Goal: Task Accomplishment & Management: Complete application form

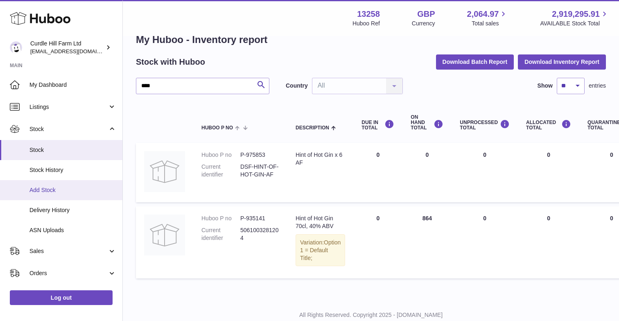
click at [41, 191] on span "Add Stock" at bounding box center [72, 190] width 87 height 8
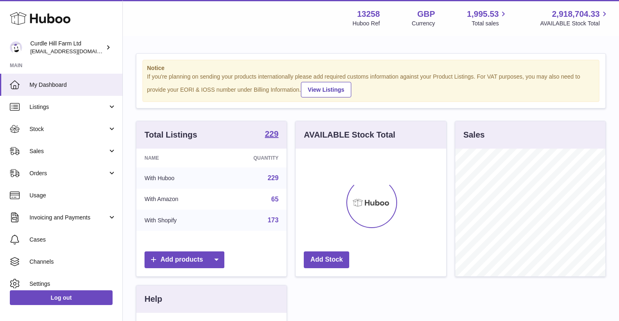
scroll to position [128, 151]
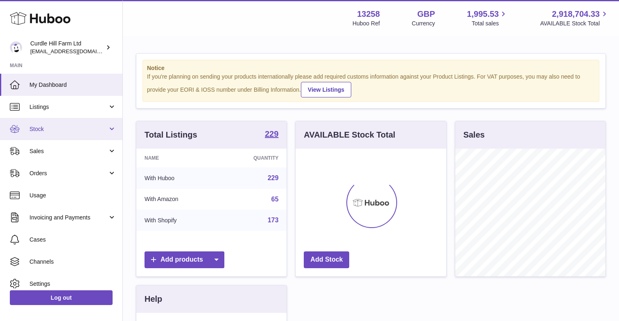
click at [112, 129] on link "Stock" at bounding box center [61, 129] width 122 height 22
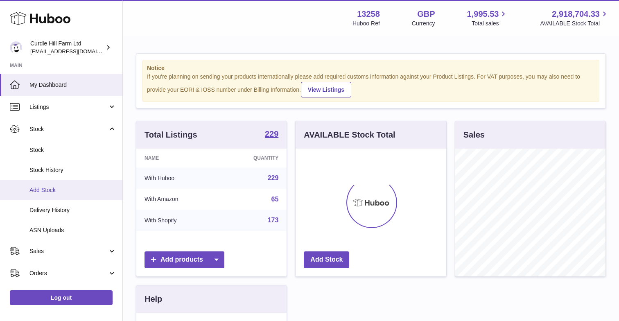
click at [46, 190] on span "Add Stock" at bounding box center [72, 190] width 87 height 8
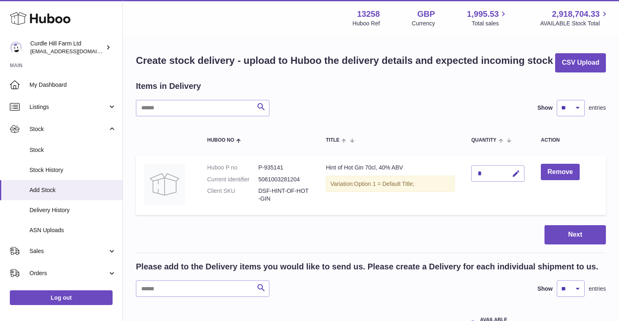
click at [486, 172] on div "*" at bounding box center [497, 173] width 53 height 16
click at [518, 171] on icon "button" at bounding box center [516, 174] width 9 height 9
type input "***"
click at [573, 199] on td "Remove" at bounding box center [569, 186] width 73 height 60
click at [573, 237] on button "Next" at bounding box center [575, 234] width 61 height 19
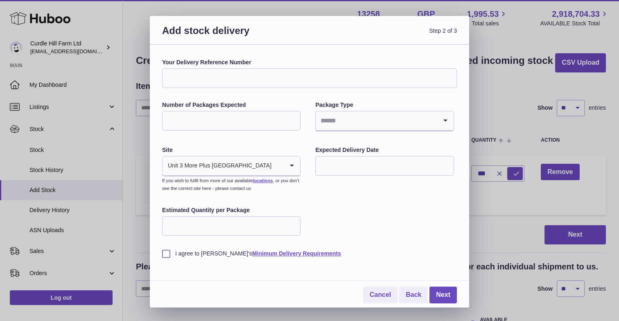
click at [189, 80] on input "Your Delivery Reference Number" at bounding box center [309, 78] width 295 height 20
type input "**********"
click at [258, 117] on input "Number of Packages Expected" at bounding box center [231, 121] width 138 height 20
type input "***"
click at [362, 118] on input "Search for option" at bounding box center [376, 120] width 121 height 19
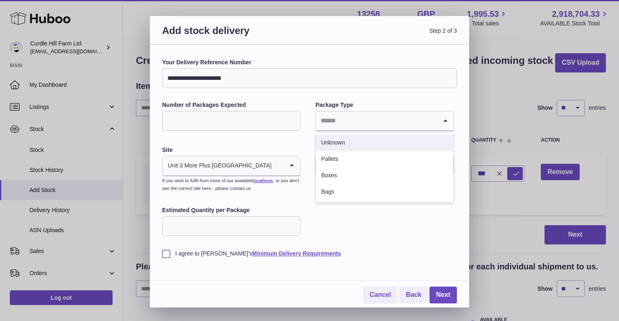
click at [346, 141] on li "Unknown" at bounding box center [384, 143] width 137 height 16
click at [388, 156] on input "text" at bounding box center [384, 166] width 138 height 20
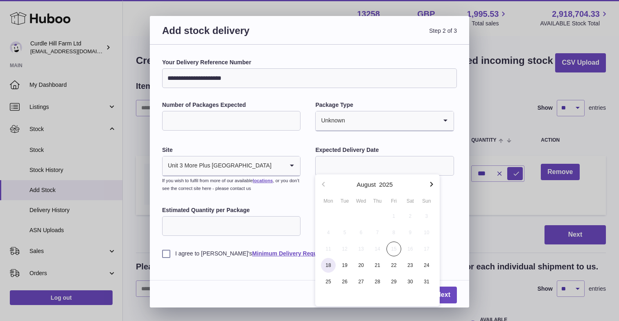
click at [321, 267] on span "18" at bounding box center [328, 265] width 15 height 15
type input "**********"
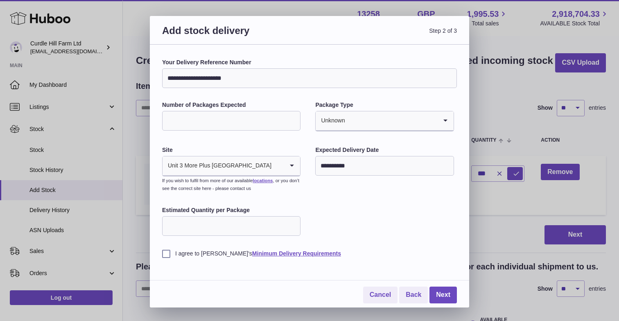
click at [248, 224] on input "Estimated Quantity per Package" at bounding box center [231, 226] width 138 height 20
type input "***"
click at [165, 253] on label "I agree to Huboo's Minimum Delivery Requirements" at bounding box center [309, 254] width 295 height 8
click at [449, 288] on link "Next" at bounding box center [442, 295] width 27 height 17
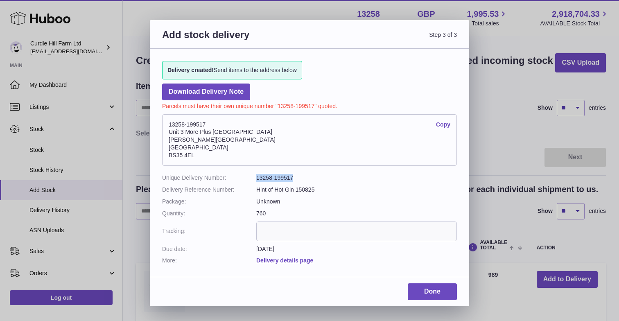
drag, startPoint x: 294, startPoint y: 174, endPoint x: 255, endPoint y: 174, distance: 38.1
click at [255, 174] on dl "Unique Delivery Number: 13258-199517 Delivery Reference Number: Hint of Hot Gin…" at bounding box center [309, 219] width 295 height 90
copy dl "13258-199517"
click at [377, 188] on dd "Hint of Hot Gin 150825" at bounding box center [356, 190] width 201 height 8
click at [428, 283] on link "Done" at bounding box center [432, 291] width 49 height 17
